Goal: Information Seeking & Learning: Learn about a topic

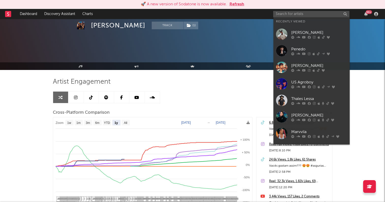
select select "1y"
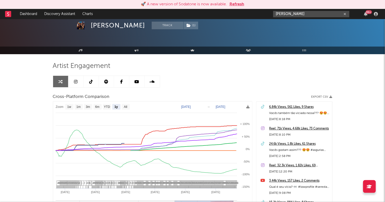
drag, startPoint x: 294, startPoint y: 14, endPoint x: 243, endPoint y: 13, distance: 51.9
click at [242, 13] on nav "Dashboard Discovery Assistant Charts henry 99 +" at bounding box center [192, 14] width 385 height 10
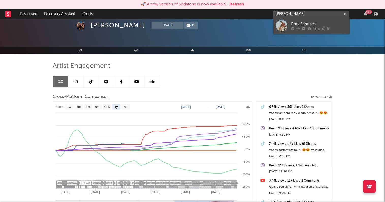
type input "enry sanche"
click at [305, 21] on link "Enry Sanches" at bounding box center [312, 25] width 76 height 17
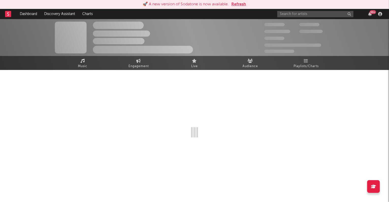
select select "6m"
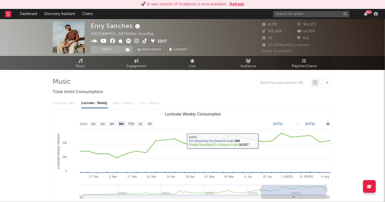
click at [310, 64] on span "Playlists/Charts" at bounding box center [304, 66] width 25 height 6
